Goal: Information Seeking & Learning: Learn about a topic

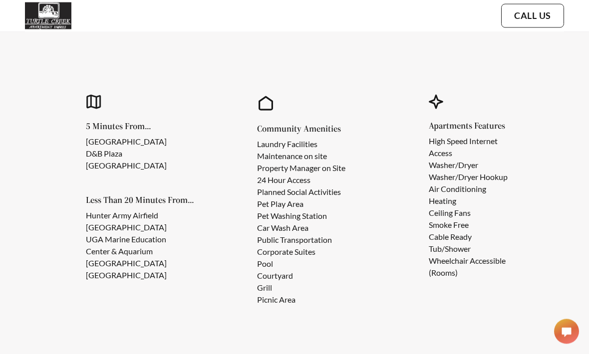
click at [44, 150] on section "Why You Should Choose Turtle Creek Apartments! 5 Minutes From... [GEOGRAPHIC_DA…" at bounding box center [294, 160] width 589 height 422
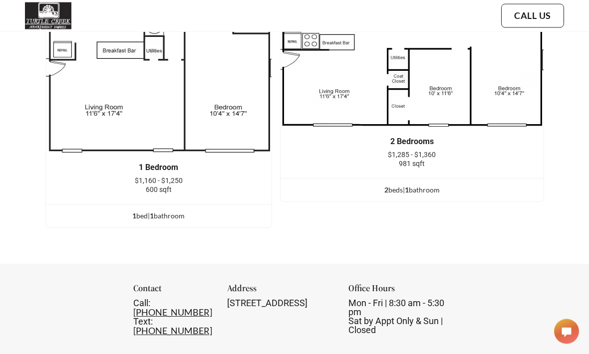
scroll to position [1625, 0]
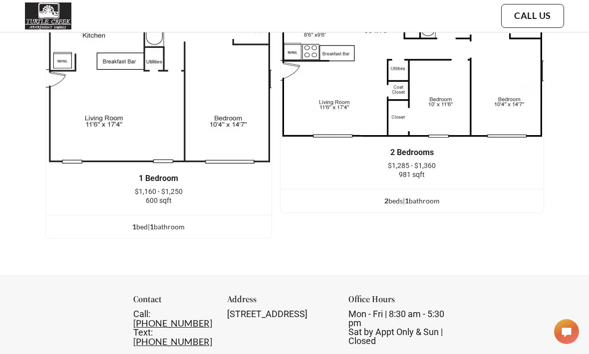
click at [393, 207] on div "2 bed s | 1 bathroom" at bounding box center [411, 201] width 263 height 11
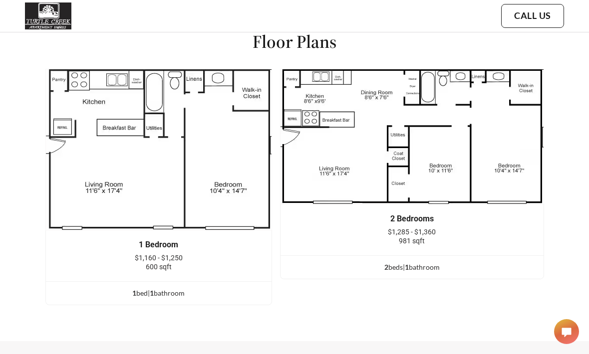
scroll to position [1558, 0]
click at [390, 273] on div "2 bed s | 1 bathroom" at bounding box center [411, 267] width 263 height 11
click at [396, 224] on div "2 Bedrooms" at bounding box center [411, 219] width 233 height 9
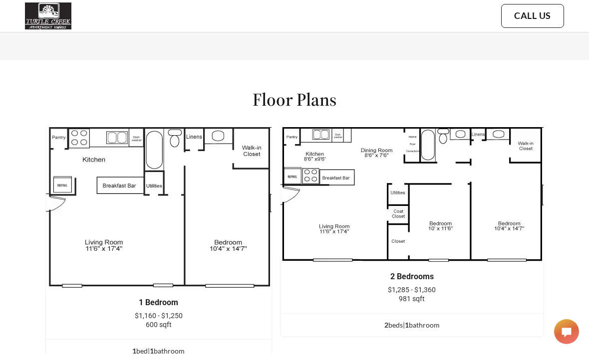
scroll to position [1495, 0]
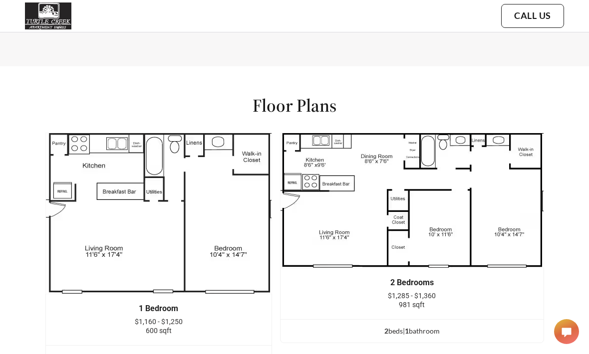
click at [400, 287] on div "2 Bedrooms" at bounding box center [411, 282] width 233 height 9
click at [382, 248] on img at bounding box center [412, 201] width 264 height 136
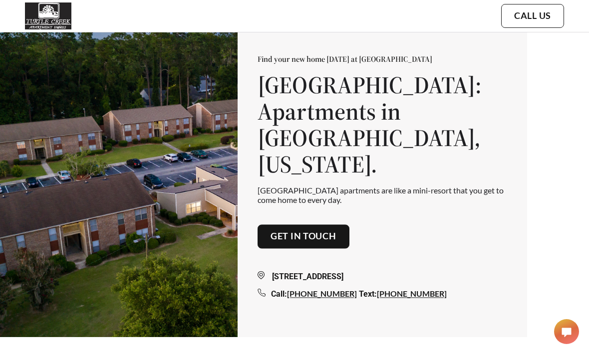
scroll to position [0, 0]
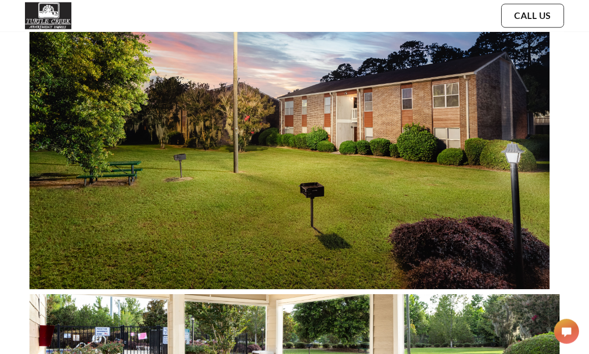
scroll to position [538, 0]
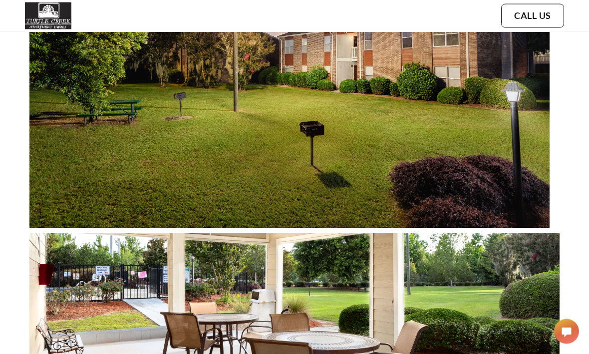
click at [243, 330] on img at bounding box center [294, 327] width 530 height 189
click at [154, 307] on img at bounding box center [294, 327] width 530 height 189
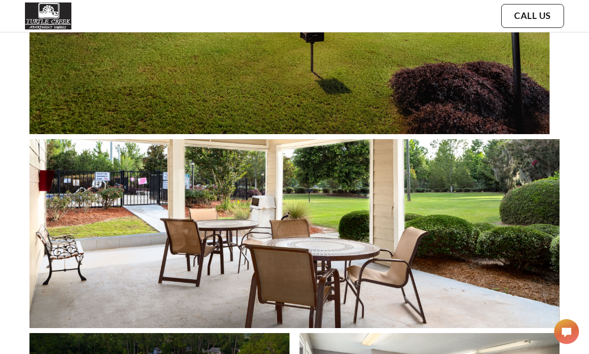
scroll to position [649, 0]
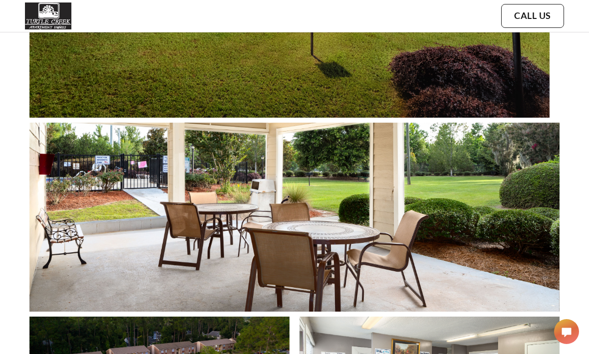
click at [178, 269] on img at bounding box center [294, 217] width 530 height 189
click at [280, 240] on img at bounding box center [294, 217] width 530 height 189
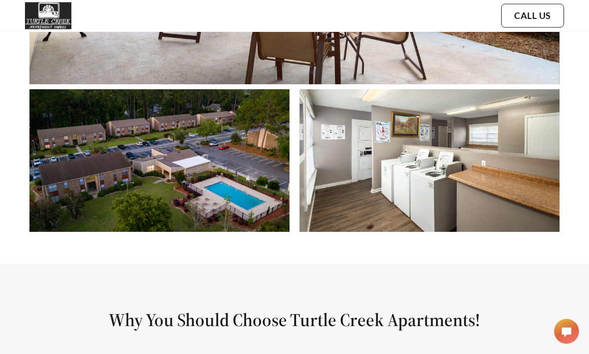
scroll to position [874, 0]
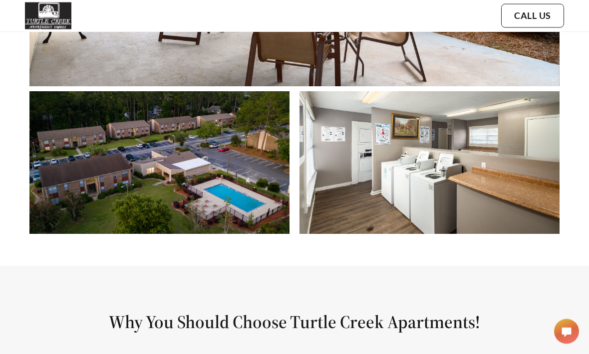
click at [476, 163] on img at bounding box center [429, 163] width 260 height 143
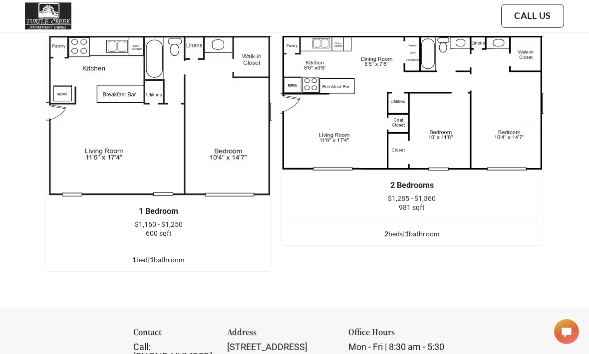
scroll to position [1592, 0]
